Goal: Task Accomplishment & Management: Complete application form

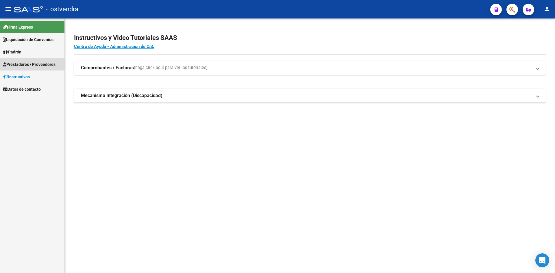
click at [36, 64] on span "Prestadores / Proveedores" at bounding box center [29, 64] width 53 height 6
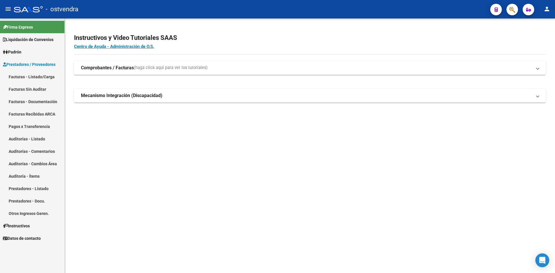
click at [39, 142] on link "Auditorías - Listado" at bounding box center [32, 139] width 64 height 12
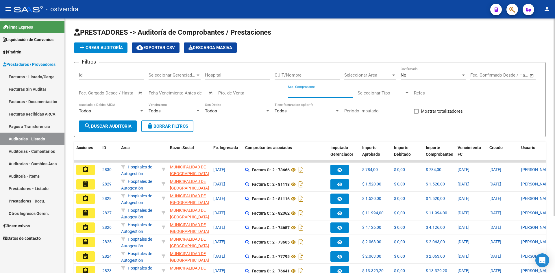
click at [331, 94] on input "Nro. Comprobante" at bounding box center [320, 92] width 65 height 5
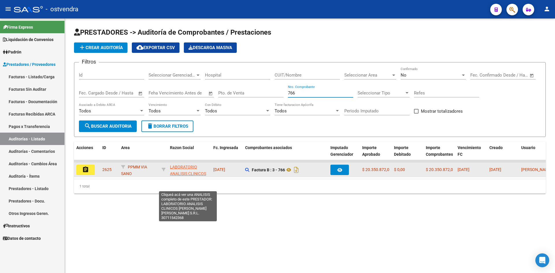
type input "766"
click at [181, 169] on span "LABORATORIO ANALISIS CLINICOS DR. FILIPPELLI SALAZAR S.R.L." at bounding box center [188, 180] width 36 height 31
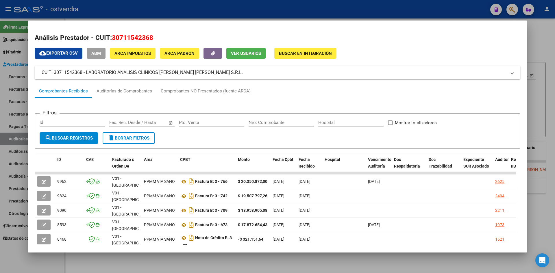
click at [534, 31] on div at bounding box center [277, 136] width 555 height 273
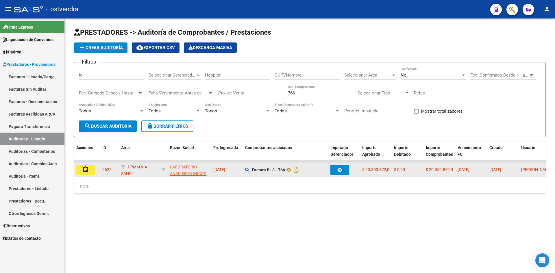
click at [81, 171] on button "assignment" at bounding box center [85, 170] width 18 height 10
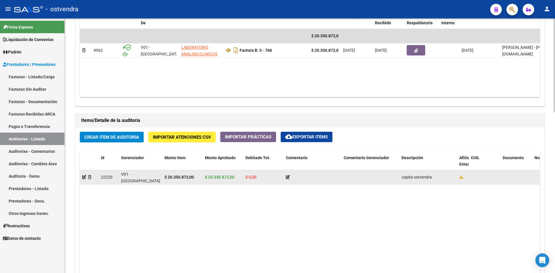
drag, startPoint x: 444, startPoint y: 201, endPoint x: 87, endPoint y: 179, distance: 356.9
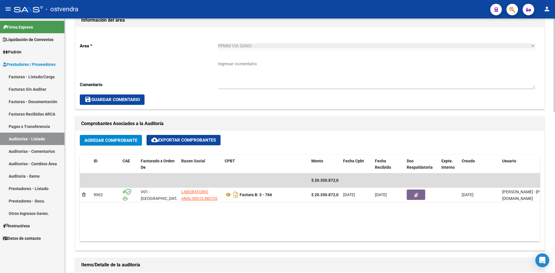
scroll to position [318, 0]
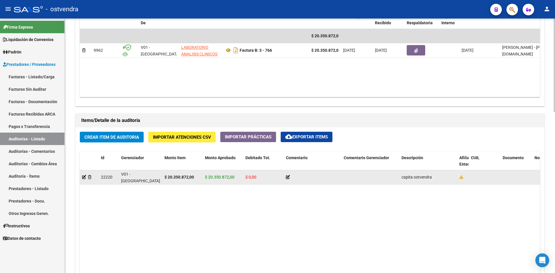
drag, startPoint x: 404, startPoint y: 179, endPoint x: 432, endPoint y: 179, distance: 28.3
click at [432, 179] on div "capita ostvendra" at bounding box center [427, 177] width 53 height 7
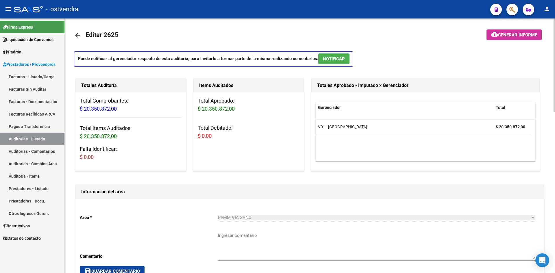
scroll to position [0, 0]
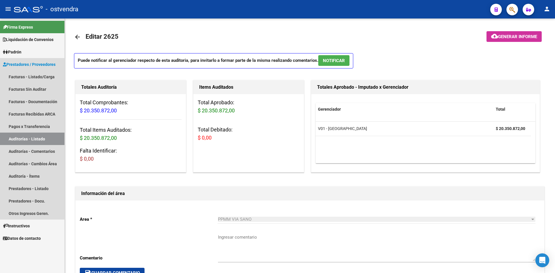
click at [48, 140] on link "Auditorías - Listado" at bounding box center [32, 139] width 64 height 12
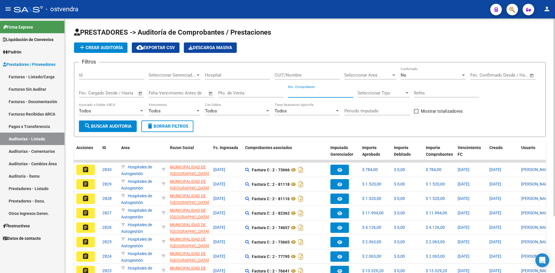
click at [296, 94] on input "Nro. Comprobante" at bounding box center [320, 92] width 65 height 5
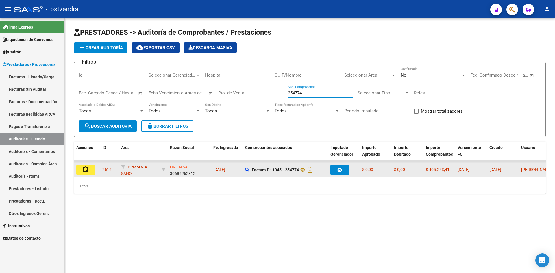
type input "254774"
click at [87, 170] on mat-icon "assignment" at bounding box center [85, 169] width 7 height 7
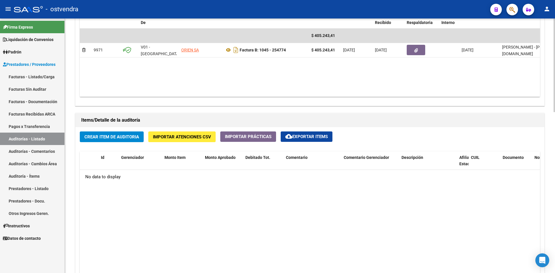
scroll to position [173, 0]
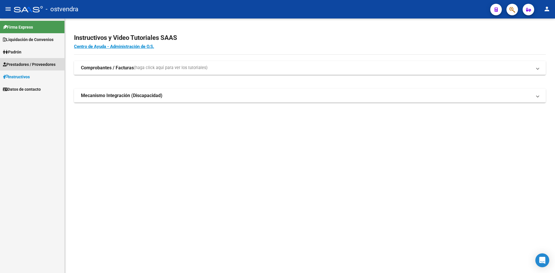
click at [42, 68] on link "Prestadores / Proveedores" at bounding box center [32, 64] width 64 height 12
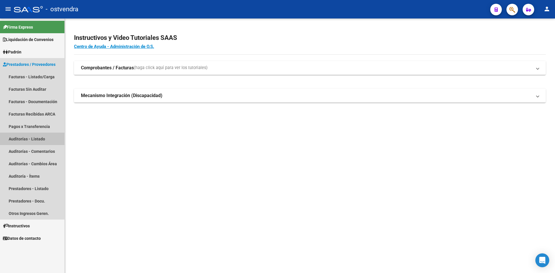
click at [51, 140] on link "Auditorías - Listado" at bounding box center [32, 139] width 64 height 12
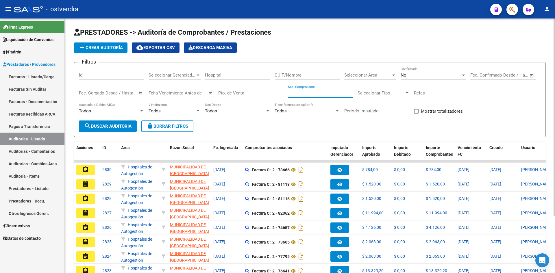
click at [305, 92] on input "Nro. Comprobante" at bounding box center [320, 92] width 65 height 5
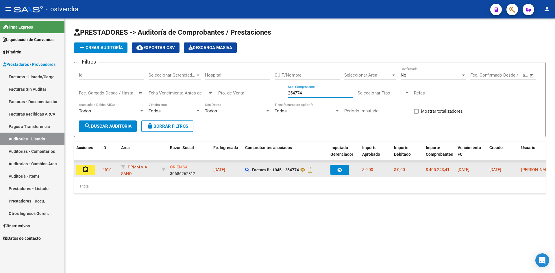
type input "254774"
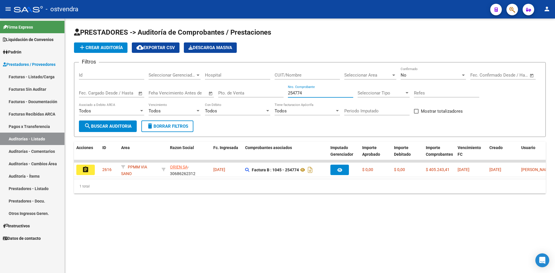
click at [92, 169] on button "assignment" at bounding box center [85, 170] width 18 height 10
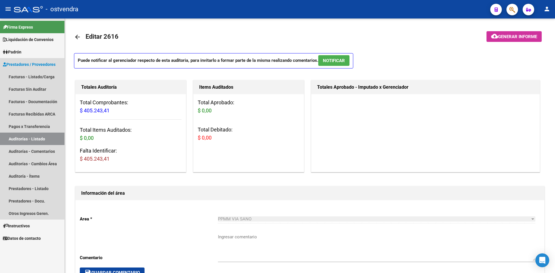
click at [32, 137] on link "Auditorías - Listado" at bounding box center [32, 139] width 64 height 12
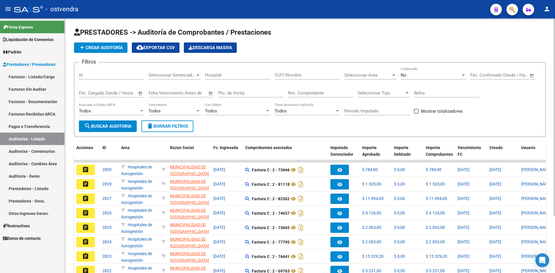
click at [186, 95] on input "Feha Vencimiento Antes de" at bounding box center [178, 92] width 59 height 5
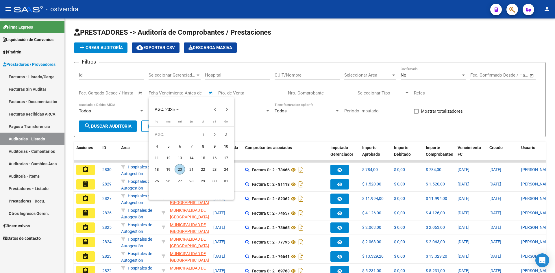
click at [299, 90] on div at bounding box center [277, 136] width 555 height 273
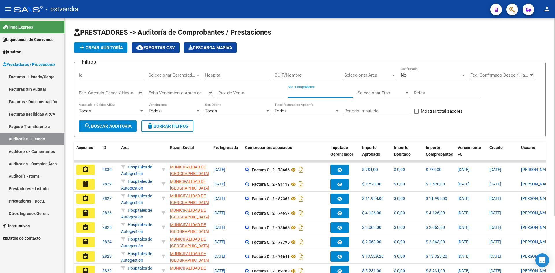
click at [304, 94] on input "Nro. Comprobante" at bounding box center [320, 92] width 65 height 5
type input "1044"
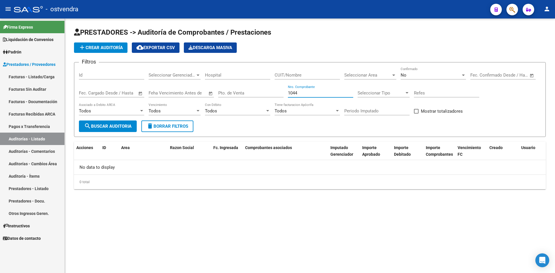
drag, startPoint x: 304, startPoint y: 94, endPoint x: 279, endPoint y: 82, distance: 27.4
click at [279, 82] on div "Filtros Id Seleccionar Gerenciador Seleccionar Gerenciador Hospital CUIT/Nombre…" at bounding box center [310, 93] width 462 height 53
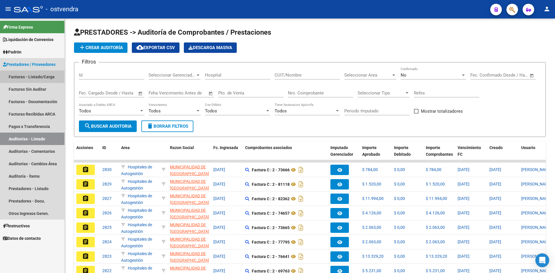
click at [50, 76] on link "Facturas - Listado/Carga" at bounding box center [32, 76] width 64 height 12
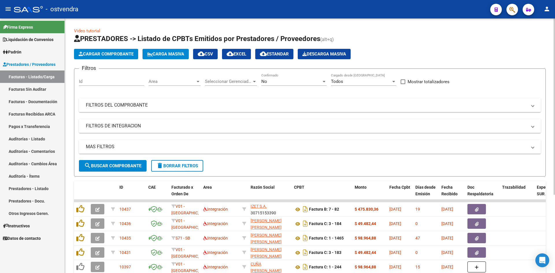
click at [91, 54] on span "Cargar Comprobante" at bounding box center [106, 53] width 55 height 5
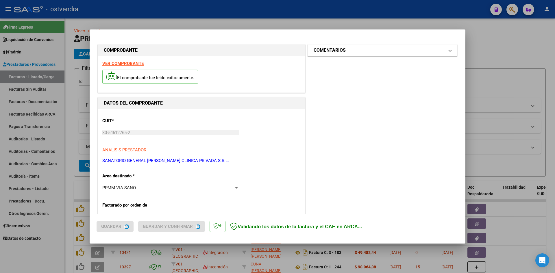
click at [334, 52] on h1 "COMENTARIOS" at bounding box center [329, 50] width 32 height 7
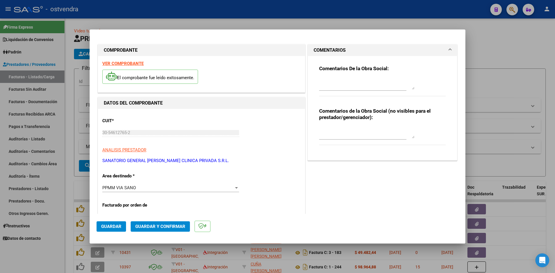
click at [328, 81] on textarea at bounding box center [366, 84] width 95 height 12
type textarea "APLICA A FC 942"
click at [154, 223] on button "Guardar y Confirmar" at bounding box center [160, 226] width 59 height 10
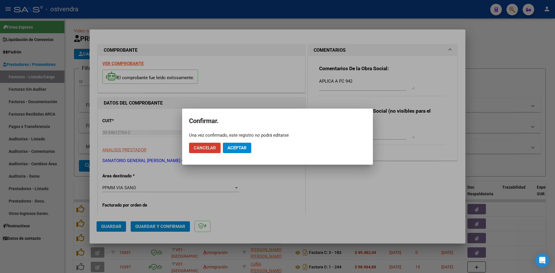
click at [237, 150] on span "Aceptar" at bounding box center [236, 147] width 19 height 5
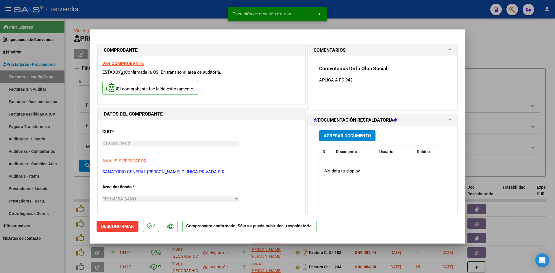
click at [492, 57] on div at bounding box center [277, 136] width 555 height 273
type input "$ 0,00"
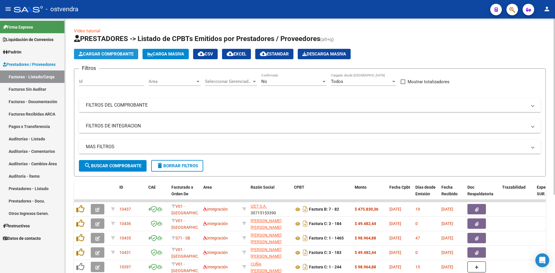
click at [109, 55] on span "Cargar Comprobante" at bounding box center [106, 53] width 55 height 5
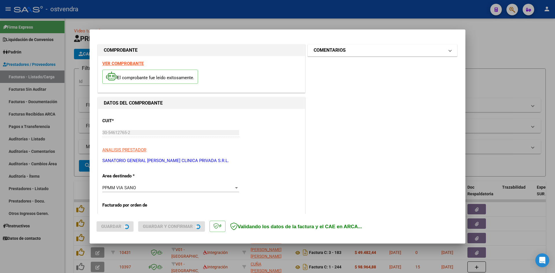
click at [324, 53] on h1 "COMENTARIOS" at bounding box center [329, 50] width 32 height 7
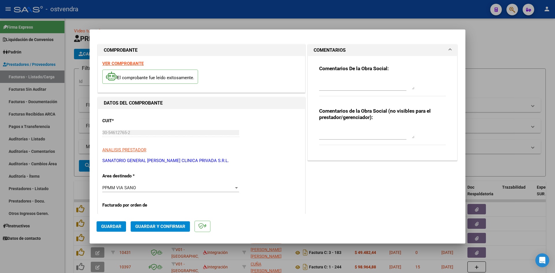
click at [327, 85] on textarea at bounding box center [366, 84] width 95 height 12
type textarea "APLICA A FC 941"
click at [181, 227] on span "Guardar y Confirmar" at bounding box center [160, 226] width 50 height 5
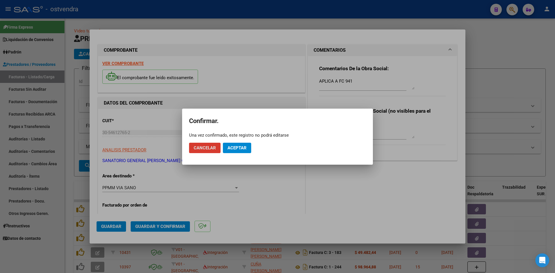
click at [235, 144] on button "Aceptar" at bounding box center [237, 148] width 28 height 10
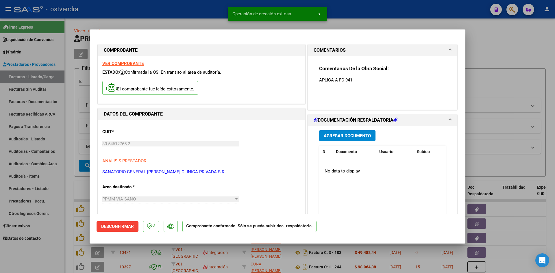
click at [88, 127] on div at bounding box center [277, 136] width 555 height 273
type input "$ 0,00"
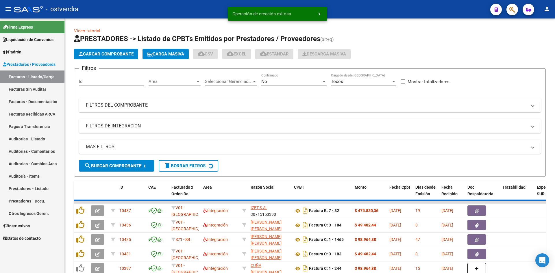
click at [47, 137] on link "Auditorías - Listado" at bounding box center [32, 139] width 64 height 12
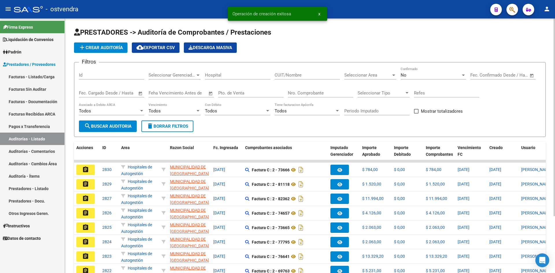
click at [402, 75] on span "No" at bounding box center [403, 75] width 6 height 5
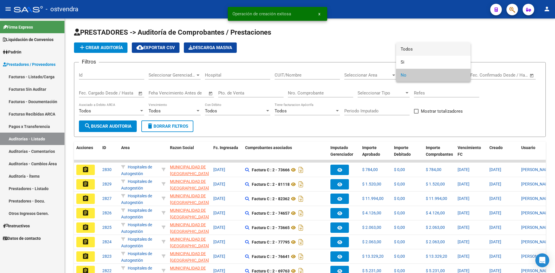
click at [409, 49] on span "Todos" at bounding box center [432, 49] width 65 height 13
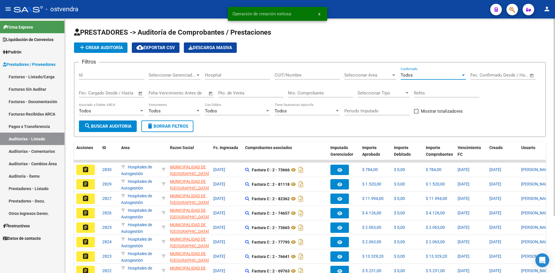
click at [319, 92] on input "Nro. Comprobante" at bounding box center [320, 92] width 65 height 5
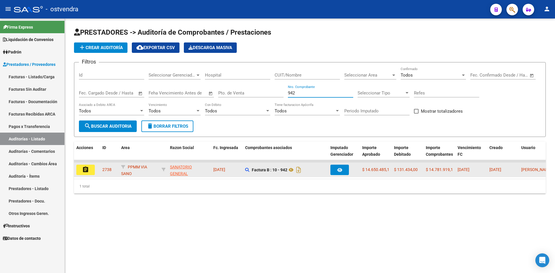
type input "942"
click at [88, 167] on mat-icon "assignment" at bounding box center [85, 169] width 7 height 7
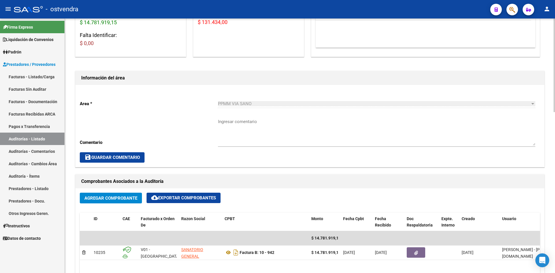
scroll to position [144, 0]
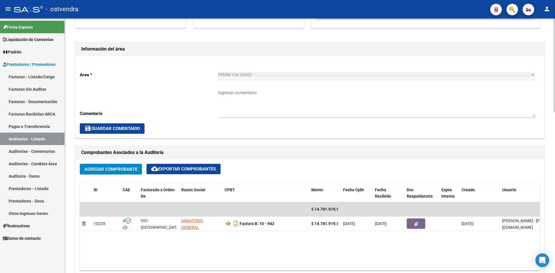
click at [117, 165] on button "Agregar Comprobante" at bounding box center [111, 169] width 62 height 11
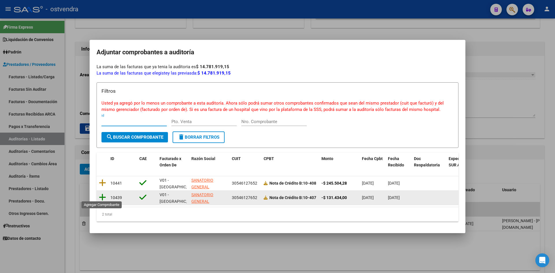
click at [101, 195] on icon at bounding box center [102, 197] width 7 height 8
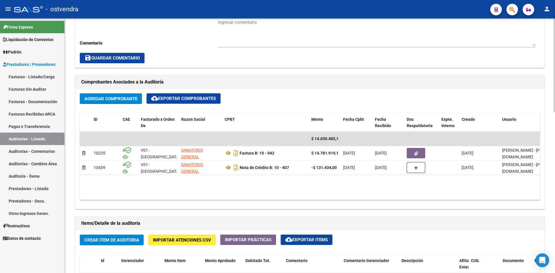
scroll to position [235, 0]
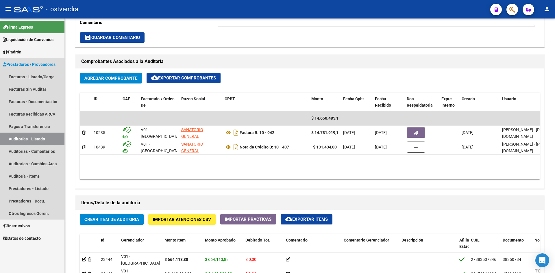
click at [48, 138] on link "Auditorías - Listado" at bounding box center [32, 139] width 64 height 12
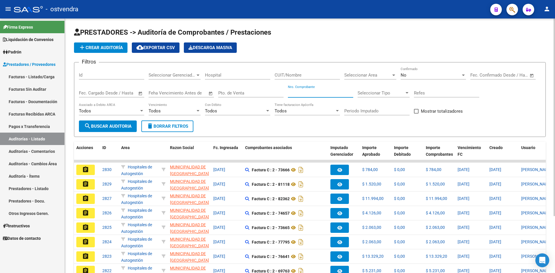
click at [294, 93] on input "Nro. Comprobante" at bounding box center [320, 92] width 65 height 5
type input "6"
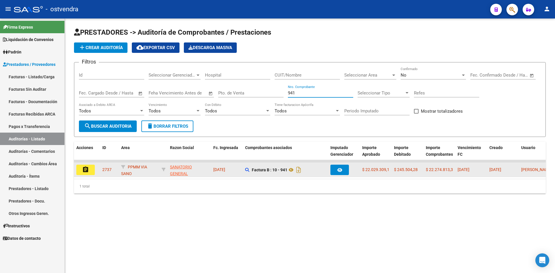
type input "941"
click at [80, 168] on button "assignment" at bounding box center [85, 170] width 18 height 10
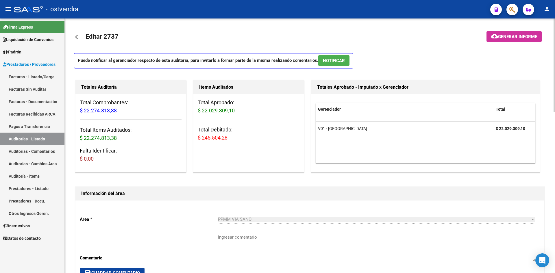
scroll to position [144, 0]
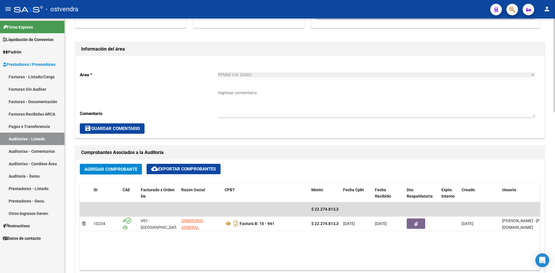
click at [125, 171] on span "Agregar Comprobante" at bounding box center [110, 169] width 53 height 5
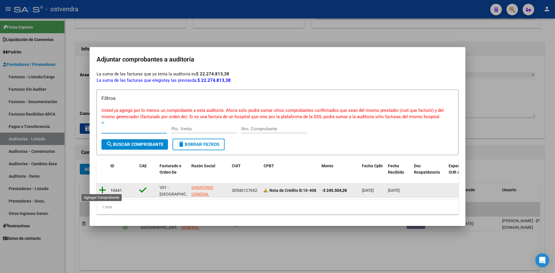
click at [101, 188] on icon at bounding box center [102, 190] width 7 height 8
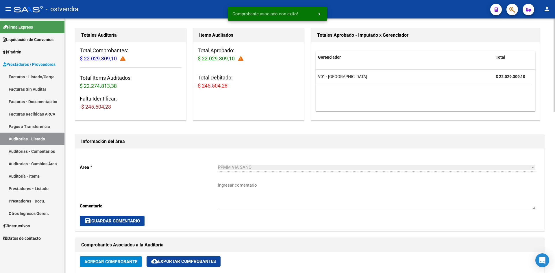
scroll to position [0, 0]
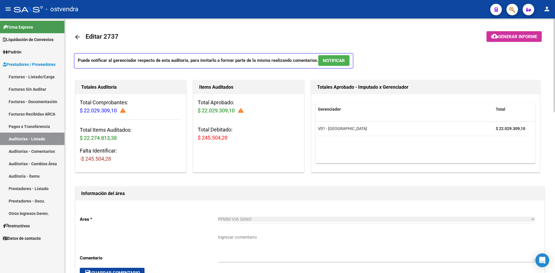
click at [242, 111] on icon at bounding box center [240, 110] width 5 height 5
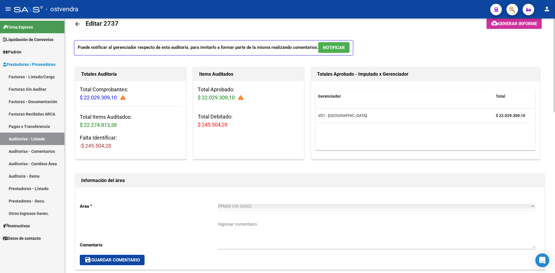
drag, startPoint x: 183, startPoint y: 181, endPoint x: 183, endPoint y: 116, distance: 65.0
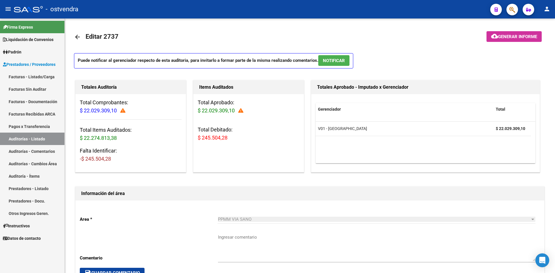
click at [38, 138] on link "Auditorías - Listado" at bounding box center [32, 139] width 64 height 12
